Goal: Transaction & Acquisition: Subscribe to service/newsletter

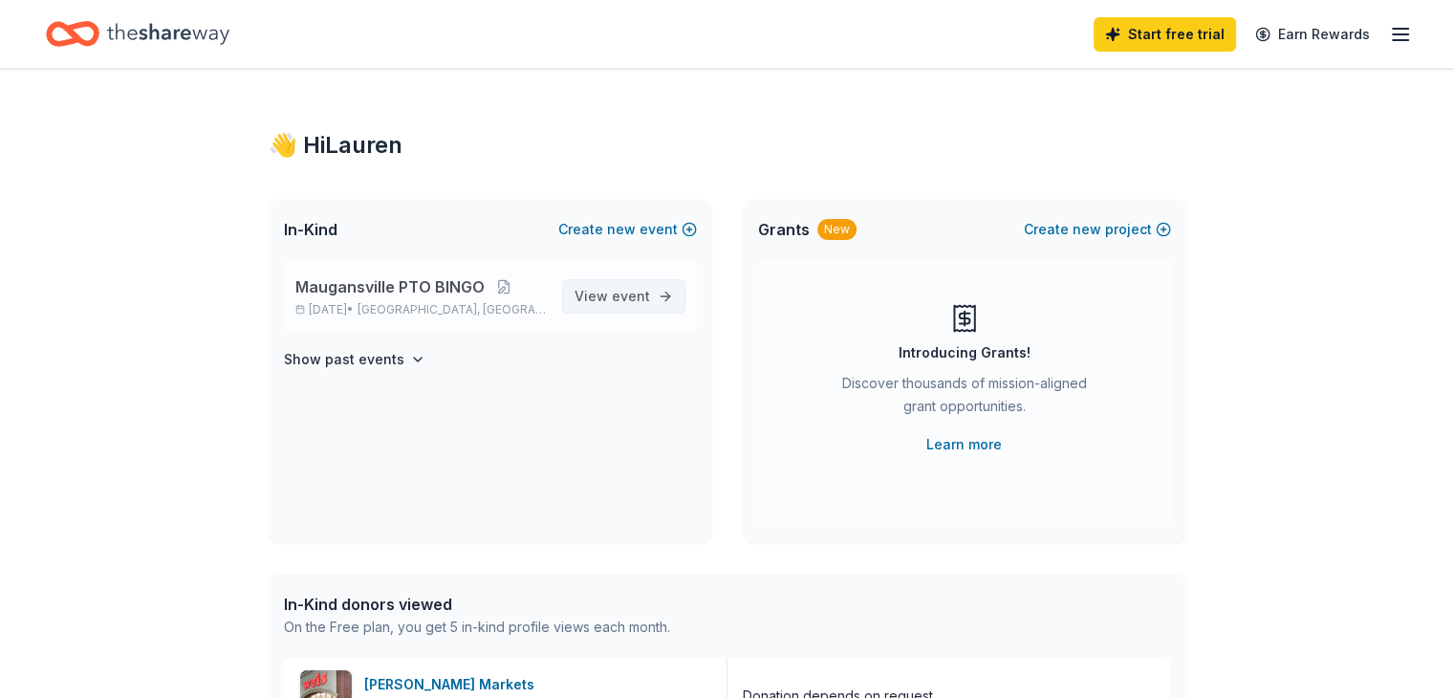
click at [629, 307] on span "View event" at bounding box center [613, 296] width 76 height 23
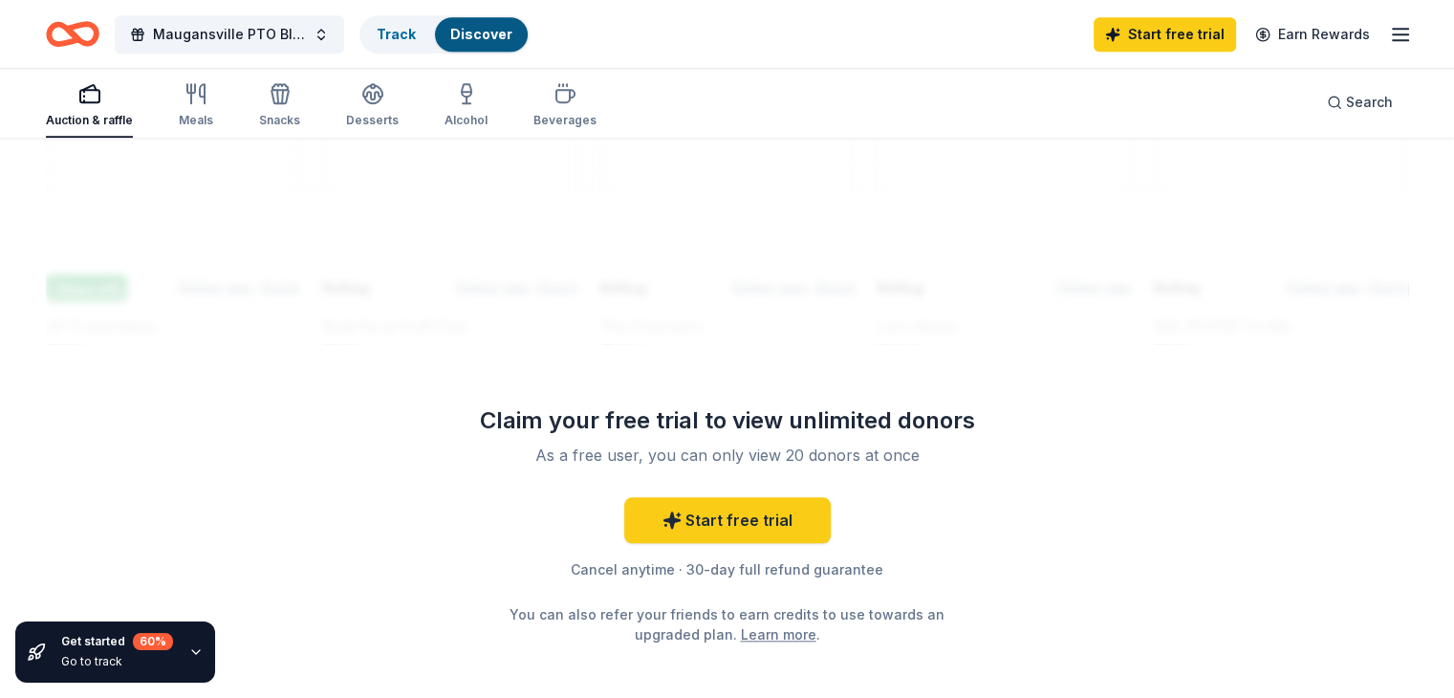
scroll to position [1846, 0]
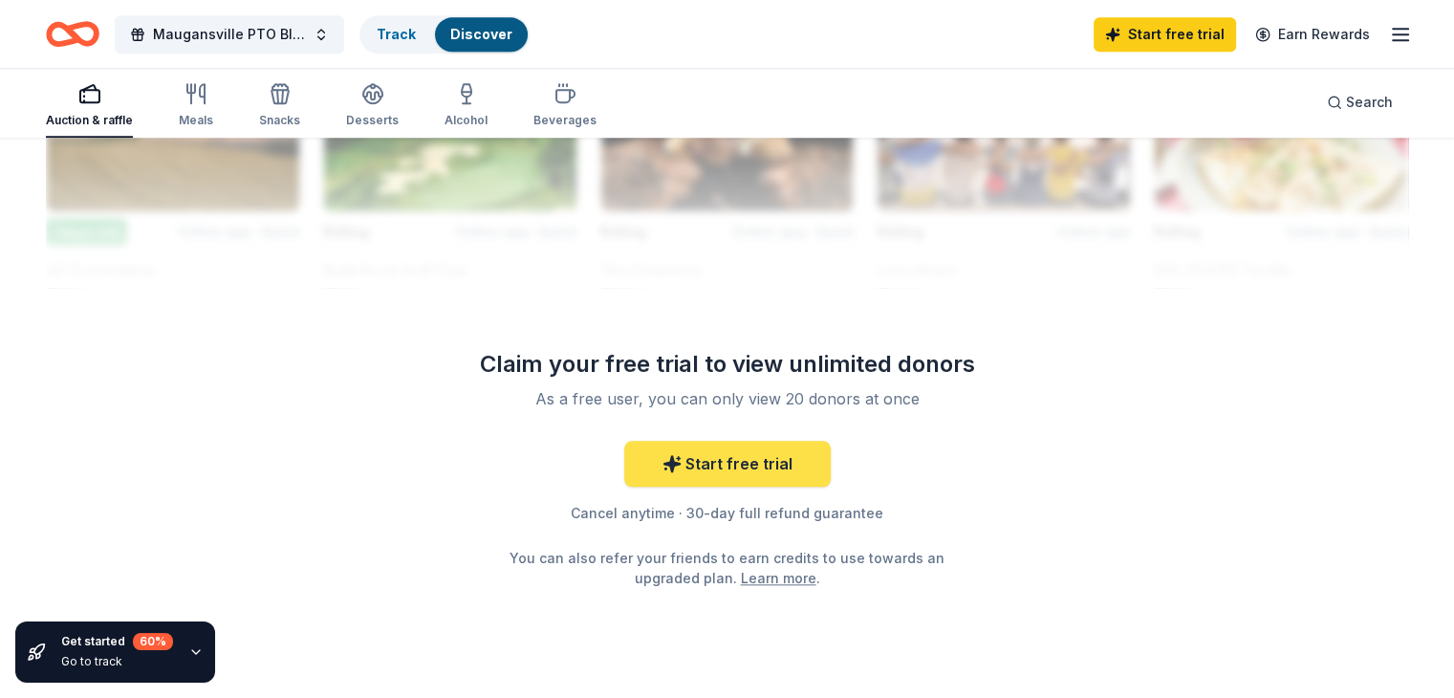
click at [718, 463] on link "Start free trial" at bounding box center [727, 464] width 207 height 46
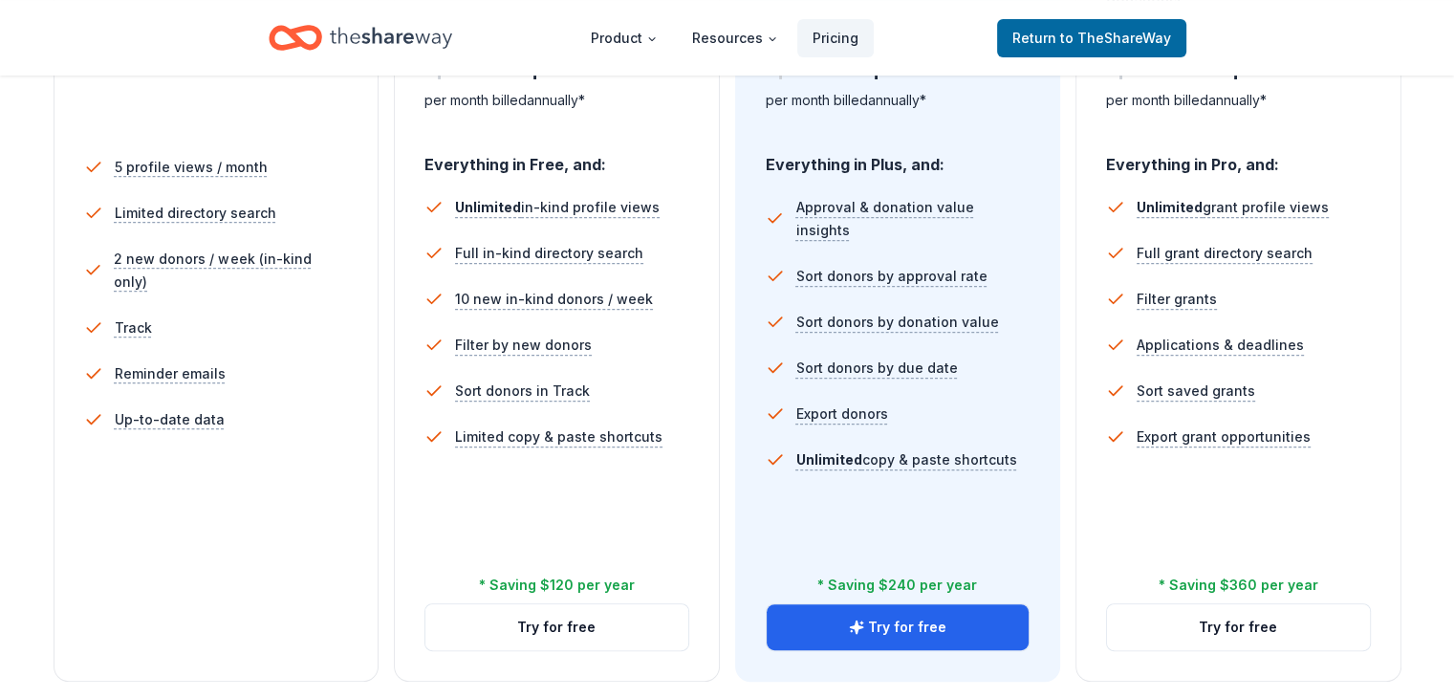
scroll to position [538, 0]
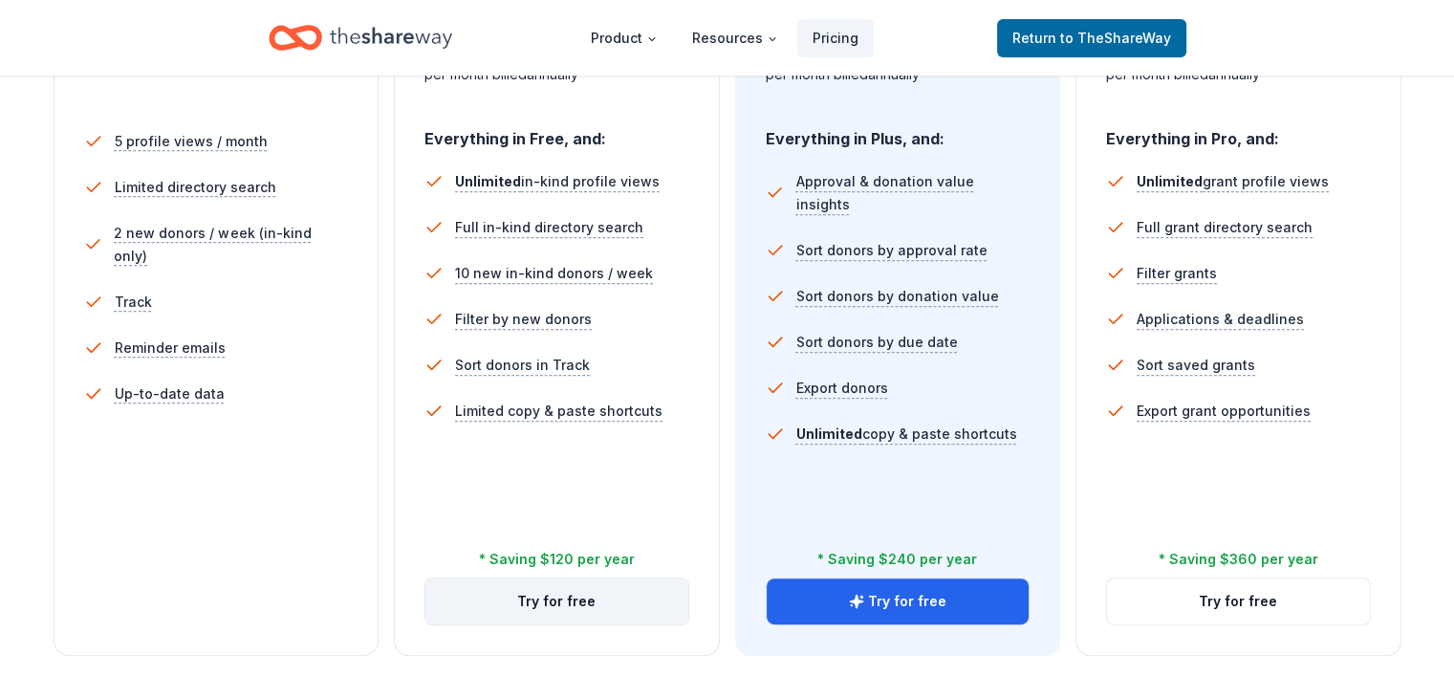
click at [558, 578] on button "Try for free" at bounding box center [557, 601] width 263 height 46
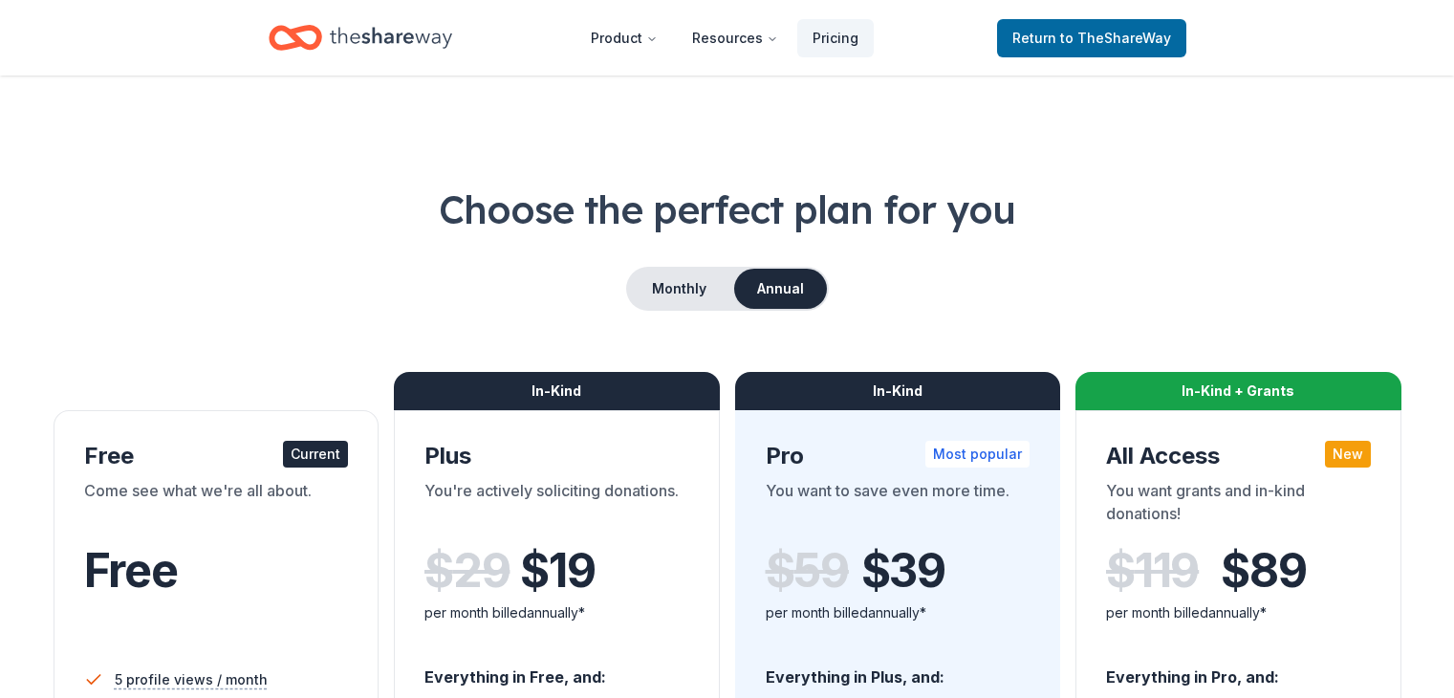
scroll to position [538, 0]
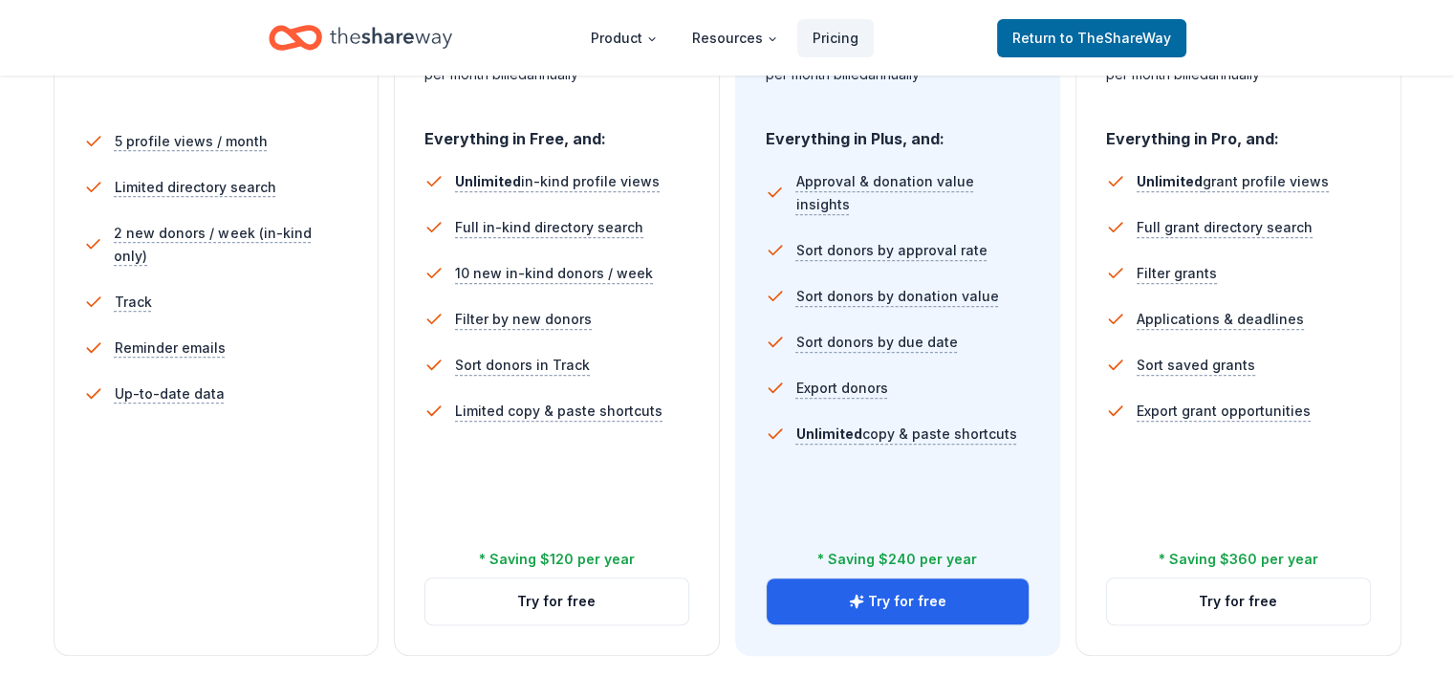
scroll to position [1846, 0]
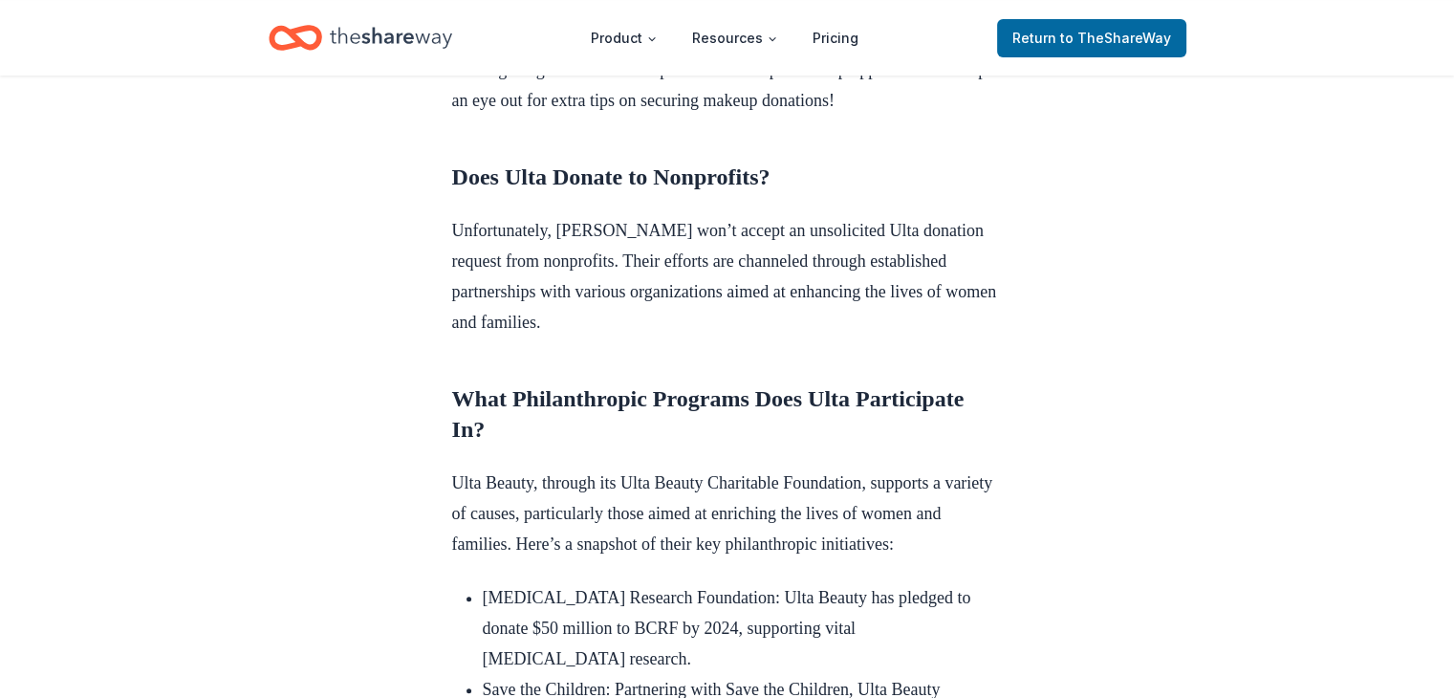
scroll to position [765, 0]
